Goal: Find specific page/section: Find specific page/section

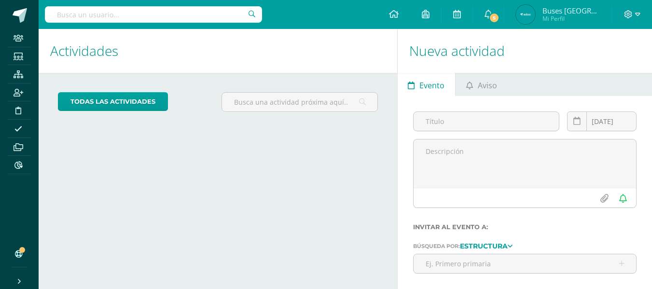
click at [164, 16] on input "text" at bounding box center [153, 14] width 217 height 16
type input "juan pable alvarado"
click at [174, 13] on input "text" at bounding box center [153, 14] width 217 height 16
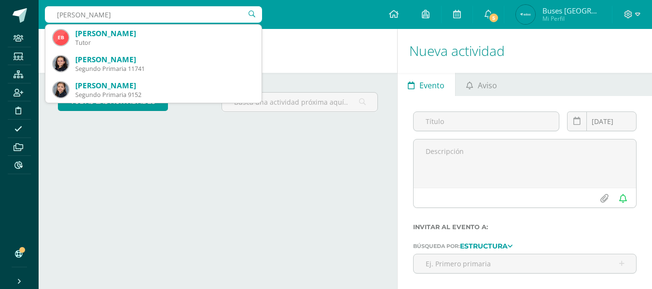
type input "emma carraz"
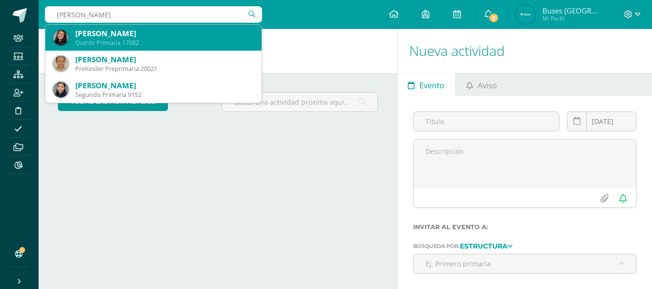
click at [138, 29] on div "[PERSON_NAME]" at bounding box center [164, 33] width 179 height 10
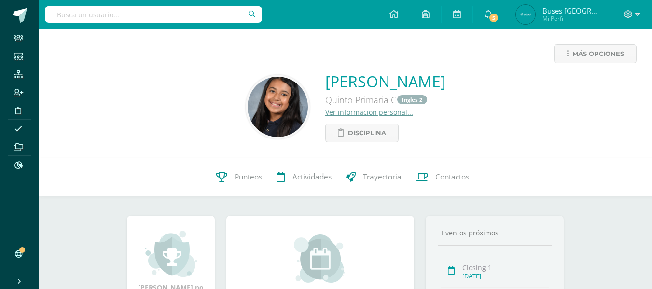
click at [325, 111] on link "Ver información personal..." at bounding box center [369, 112] width 88 height 9
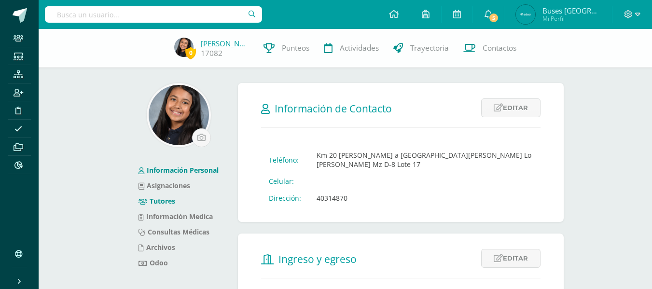
click at [162, 200] on link "Tutores" at bounding box center [157, 200] width 37 height 9
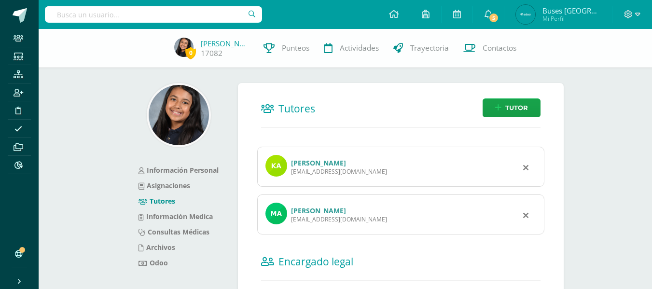
click at [306, 164] on link "[PERSON_NAME]" at bounding box center [318, 162] width 55 height 9
click at [221, 45] on link "[PERSON_NAME]" at bounding box center [225, 44] width 48 height 10
